Goal: Information Seeking & Learning: Learn about a topic

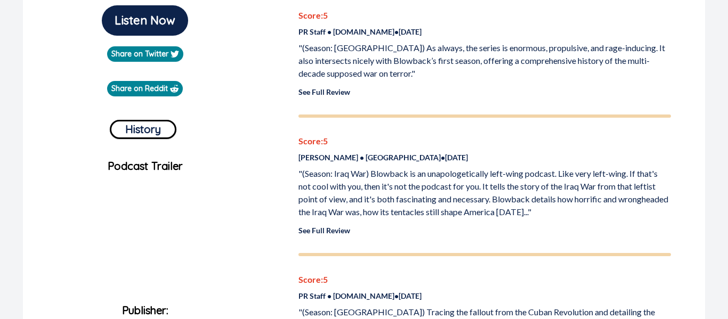
scroll to position [287, 0]
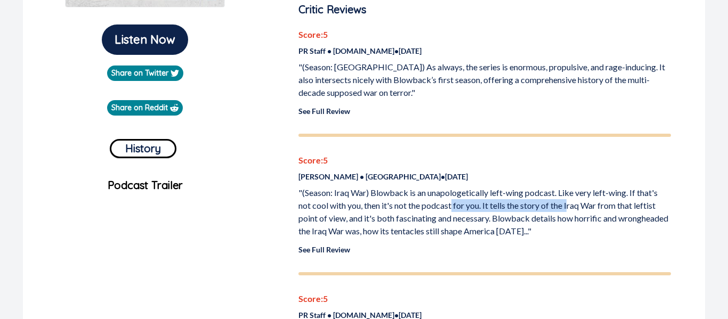
drag, startPoint x: 573, startPoint y: 199, endPoint x: 456, endPoint y: 205, distance: 117.4
click at [456, 205] on p ""(Season: Iraq War) Blowback is an unapologetically left-wing podcast. Like ver…" at bounding box center [484, 212] width 373 height 51
click at [451, 214] on p ""(Season: Iraq War) Blowback is an unapologetically left-wing podcast. Like ver…" at bounding box center [484, 212] width 373 height 51
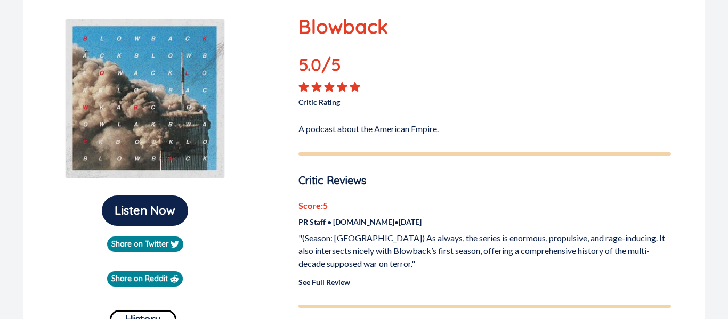
scroll to position [111, 0]
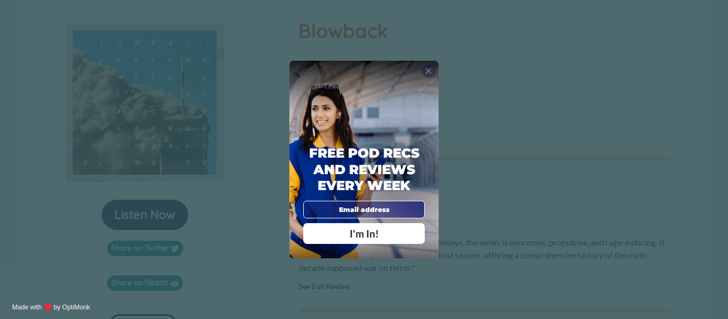
click at [428, 70] on span "X" at bounding box center [428, 71] width 6 height 10
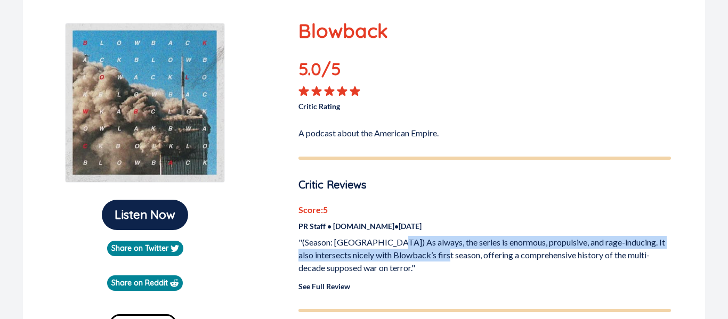
drag, startPoint x: 391, startPoint y: 238, endPoint x: 456, endPoint y: 256, distance: 67.1
click at [456, 256] on p ""(Season: [GEOGRAPHIC_DATA]) As always, the series is enormous, propulsive, and…" at bounding box center [484, 255] width 373 height 38
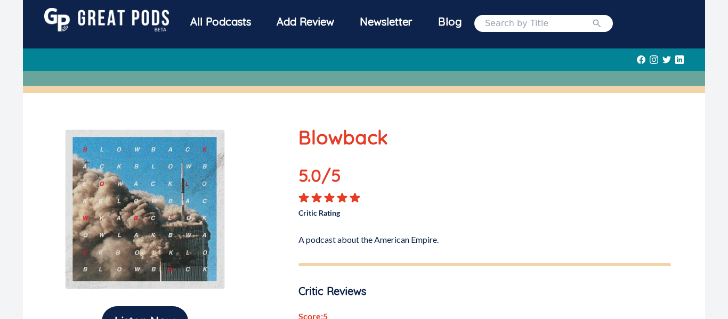
scroll to position [0, 0]
